Goal: Task Accomplishment & Management: Use online tool/utility

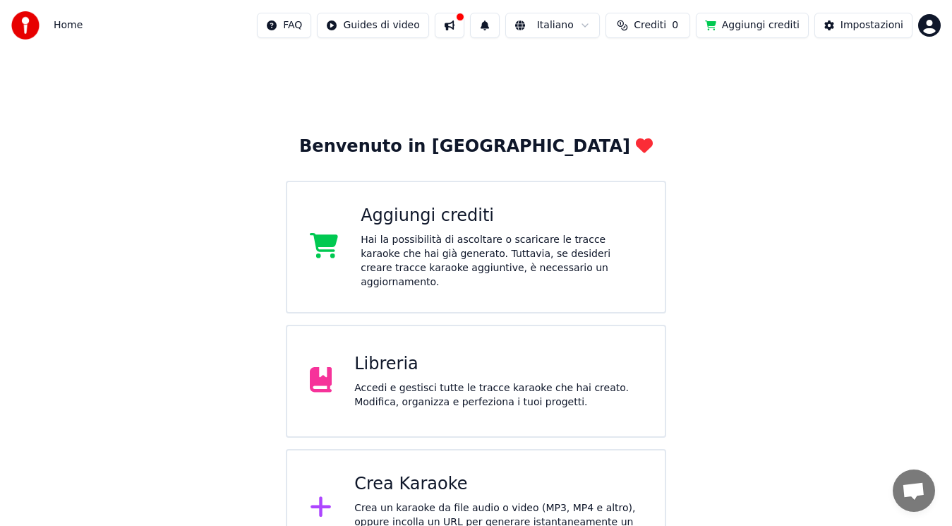
click at [425, 359] on div "Libreria" at bounding box center [498, 364] width 288 height 23
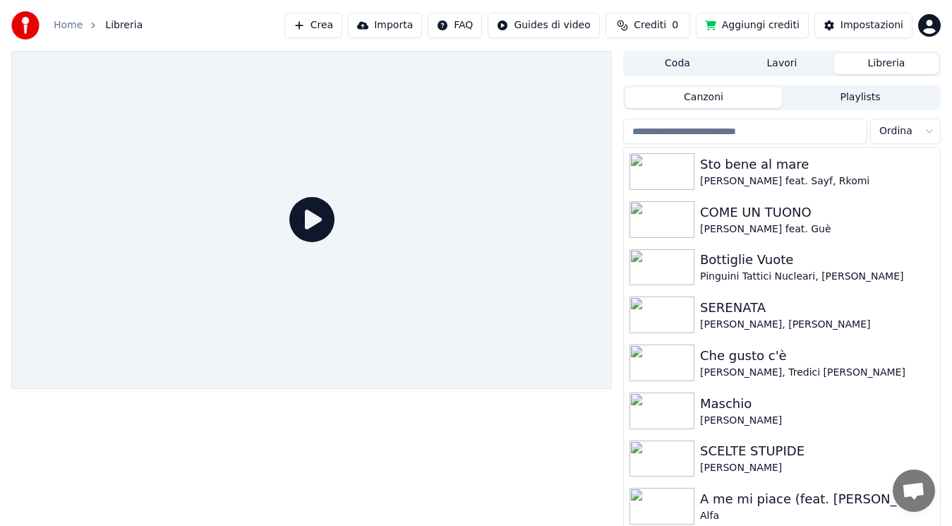
click at [823, 131] on input "search" at bounding box center [745, 131] width 244 height 25
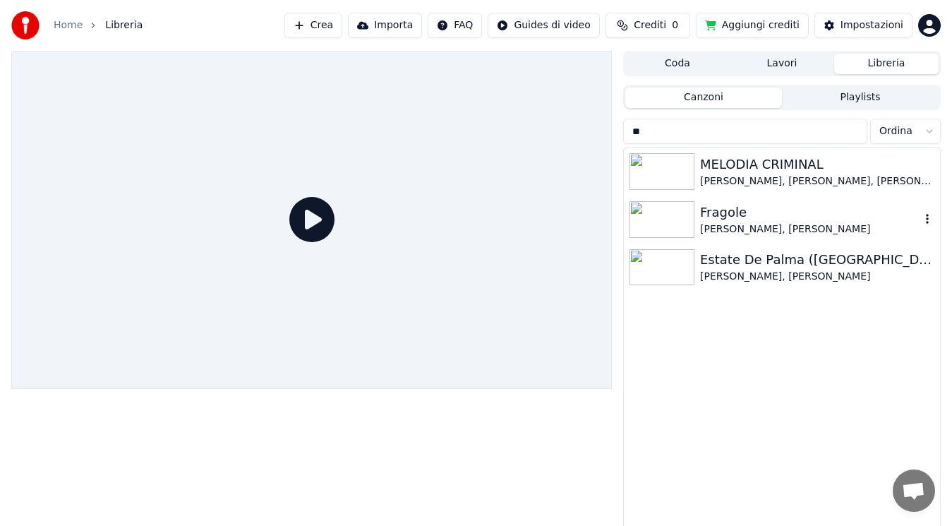
type input "**"
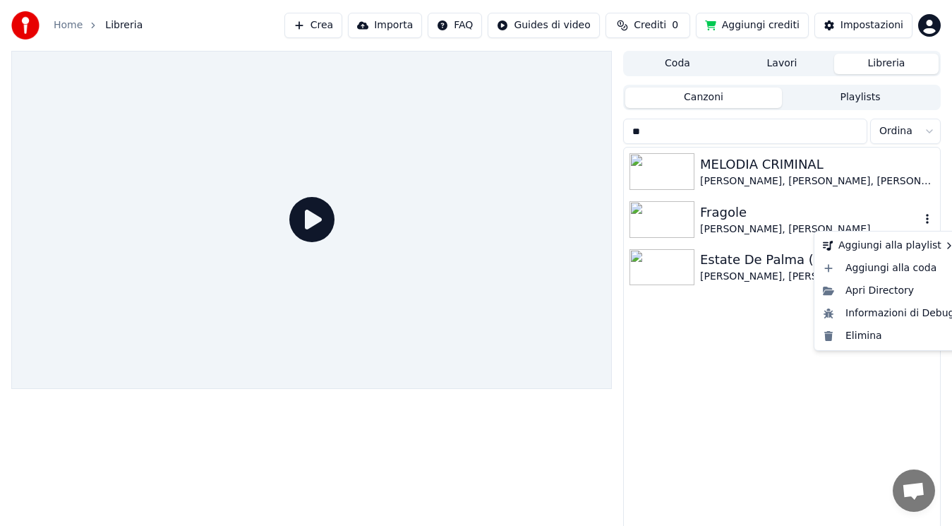
click at [924, 217] on icon "button" at bounding box center [928, 218] width 14 height 11
click at [879, 337] on div "Elimina" at bounding box center [889, 336] width 143 height 23
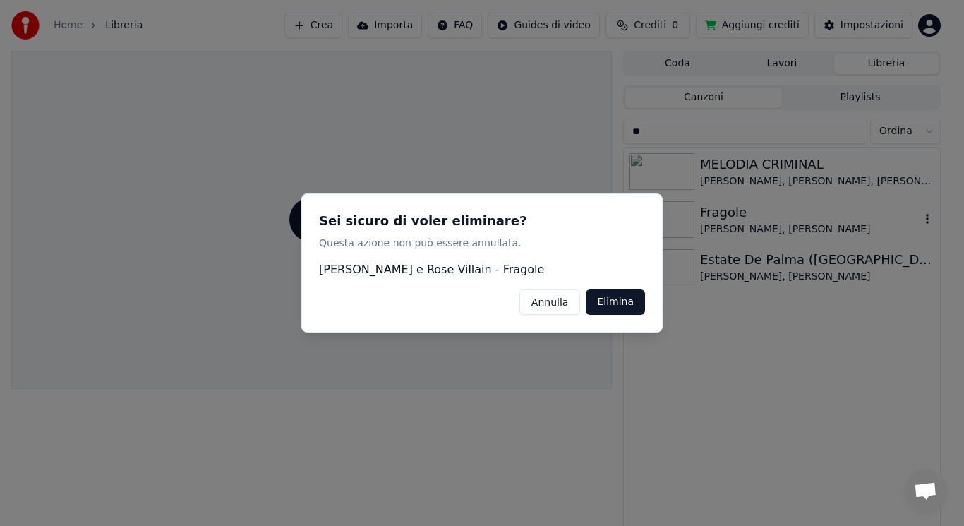
click at [621, 303] on button "Elimina" at bounding box center [615, 301] width 59 height 25
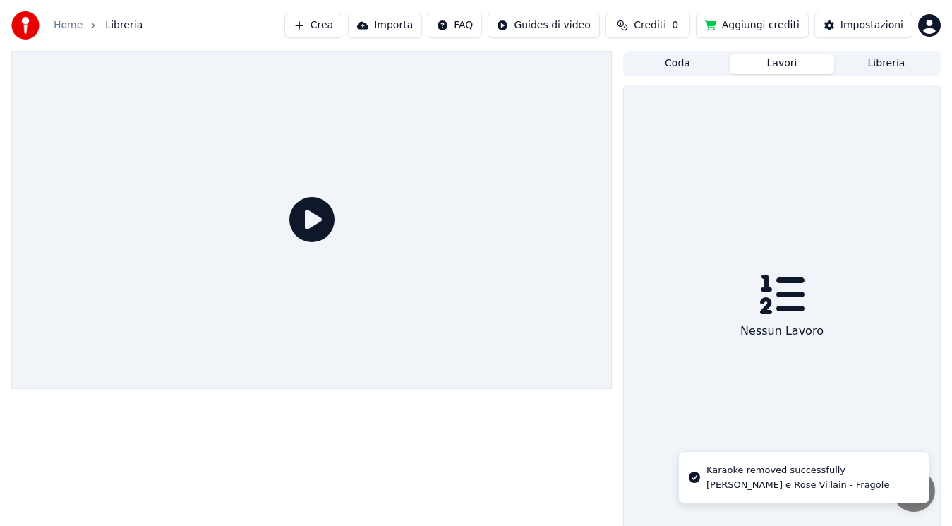
click at [769, 60] on button "Lavori" at bounding box center [782, 64] width 104 height 20
click at [691, 73] on button "Coda" at bounding box center [678, 64] width 104 height 20
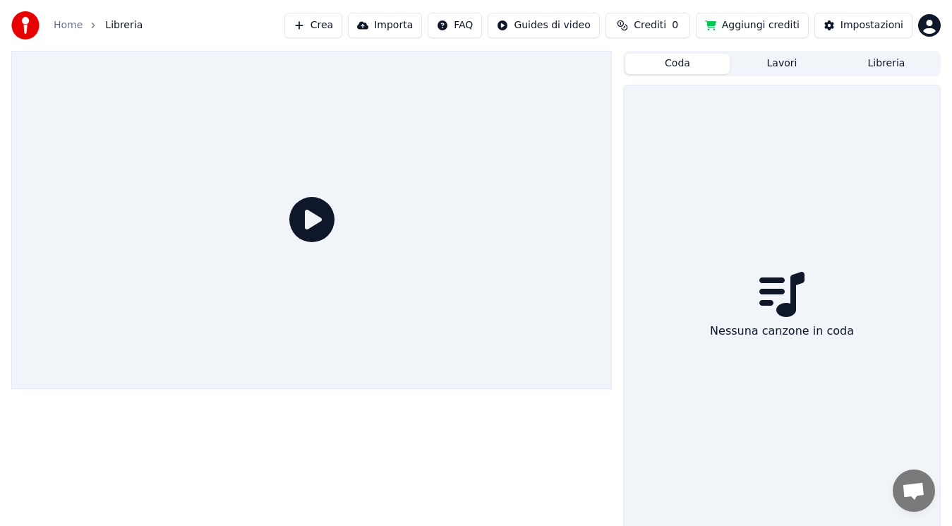
click at [889, 76] on div "Coda Lavori Libreria" at bounding box center [782, 63] width 318 height 25
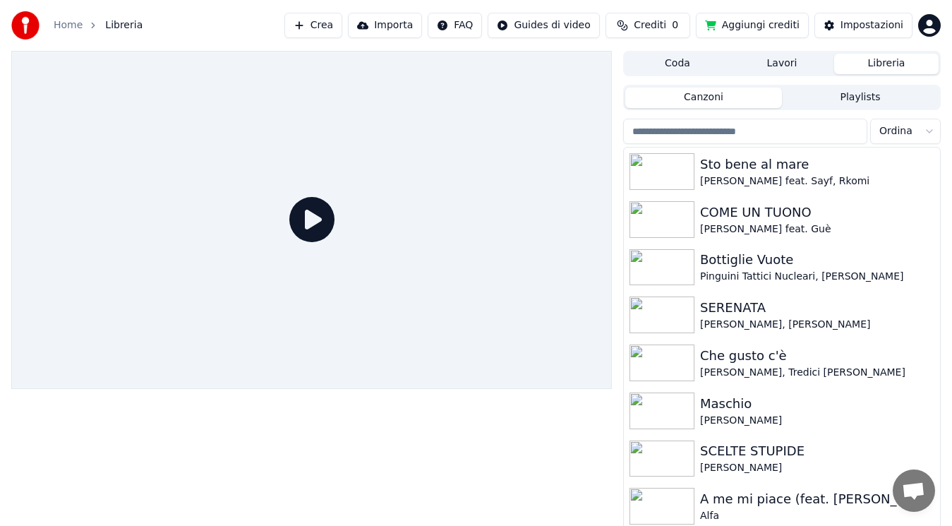
click at [890, 71] on button "Libreria" at bounding box center [887, 64] width 104 height 20
